Goal: Check status

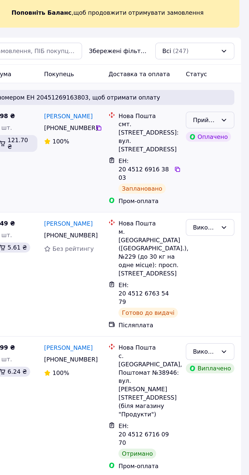
click at [226, 112] on div "Прийнято" at bounding box center [221, 113] width 15 height 6
click at [231, 122] on li "Виконано" at bounding box center [224, 123] width 29 height 9
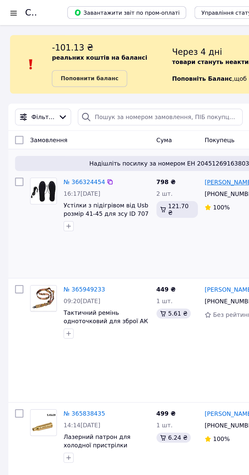
click at [140, 110] on link "[PERSON_NAME]" at bounding box center [138, 110] width 29 height 5
